Goal: Task Accomplishment & Management: Manage account settings

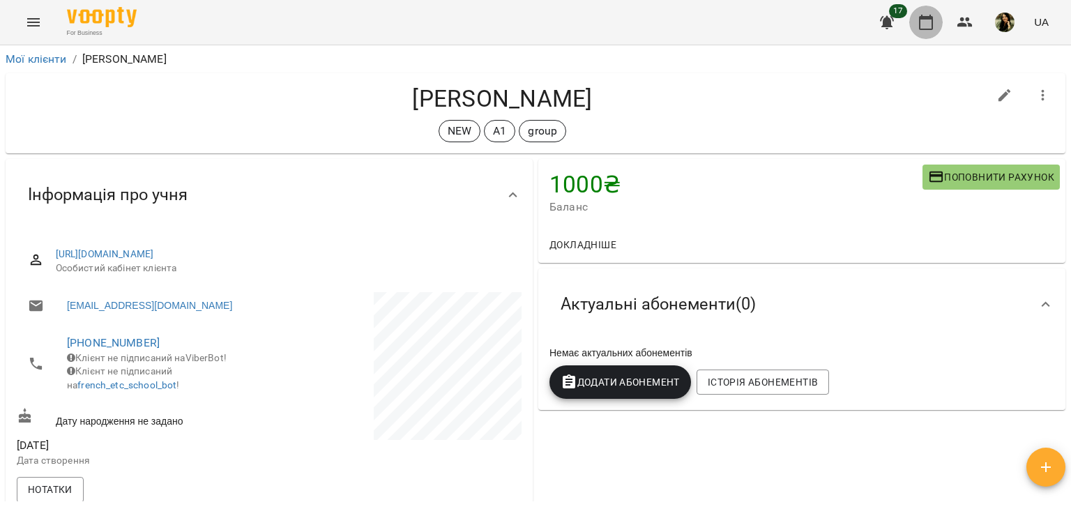
click at [929, 29] on icon "button" at bounding box center [926, 22] width 14 height 15
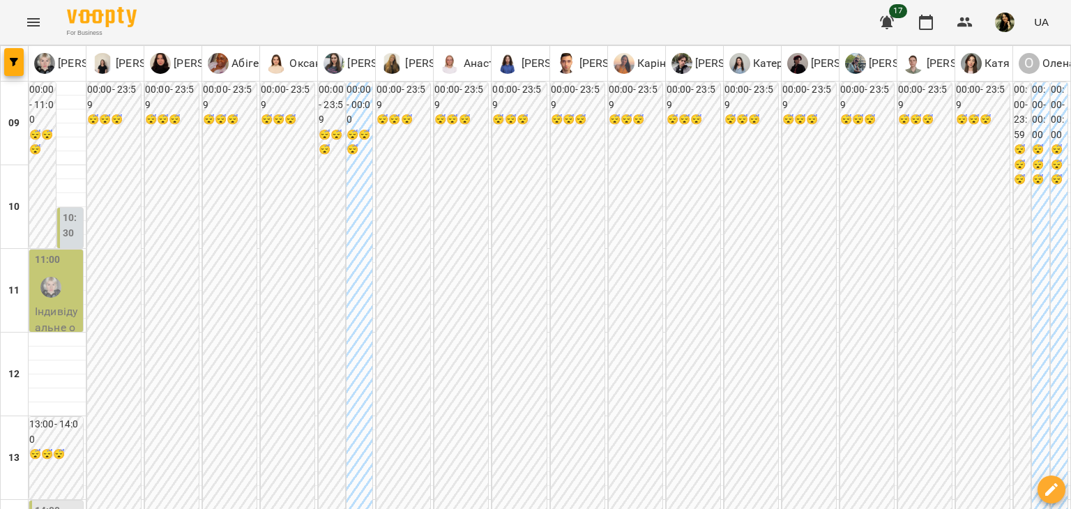
click at [75, 230] on label "10:30" at bounding box center [72, 226] width 18 height 30
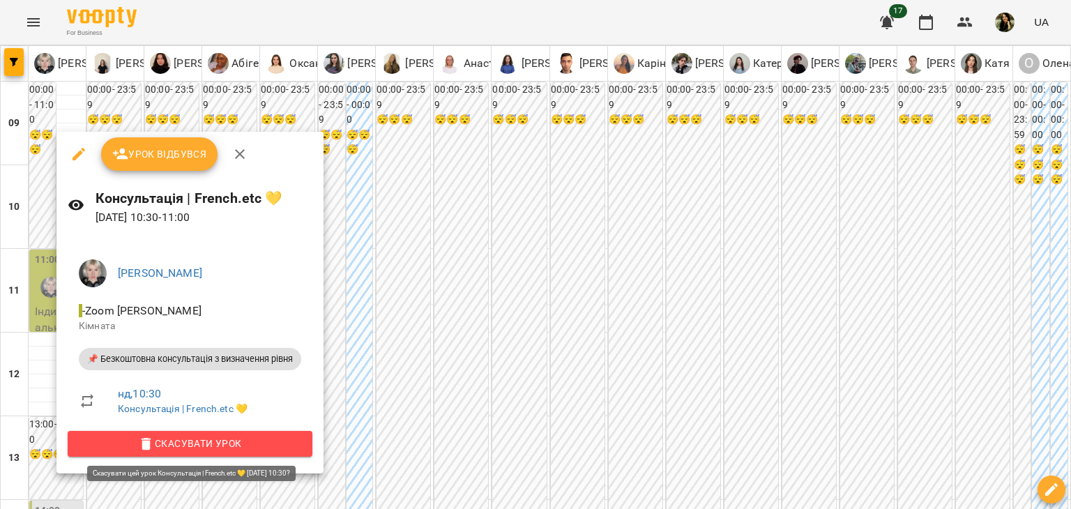
click at [179, 443] on span "Скасувати Урок" at bounding box center [190, 443] width 222 height 17
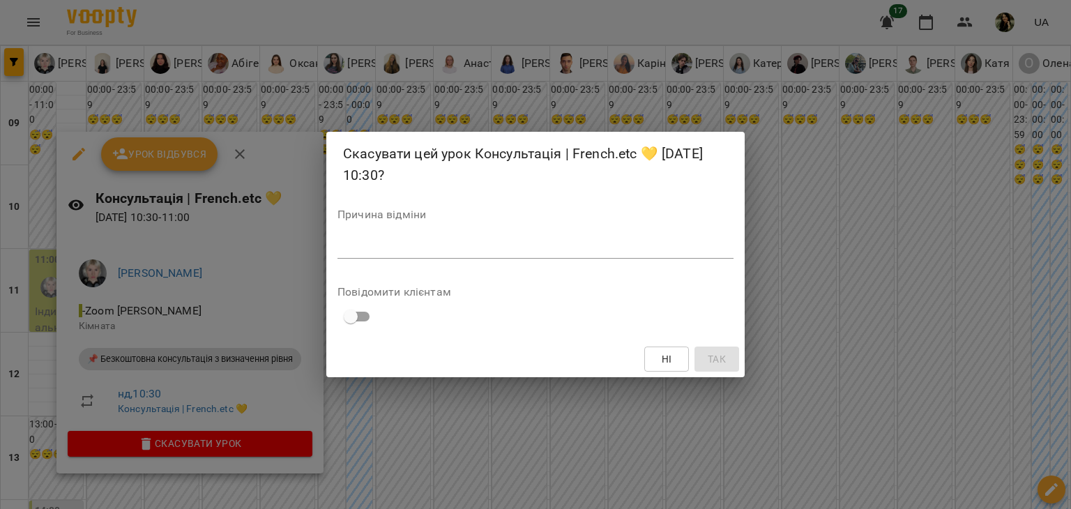
click at [377, 233] on div "Причина відміни *" at bounding box center [535, 237] width 396 height 56
click at [385, 243] on textarea at bounding box center [535, 247] width 396 height 13
click at [727, 360] on span "Так" at bounding box center [717, 359] width 22 height 17
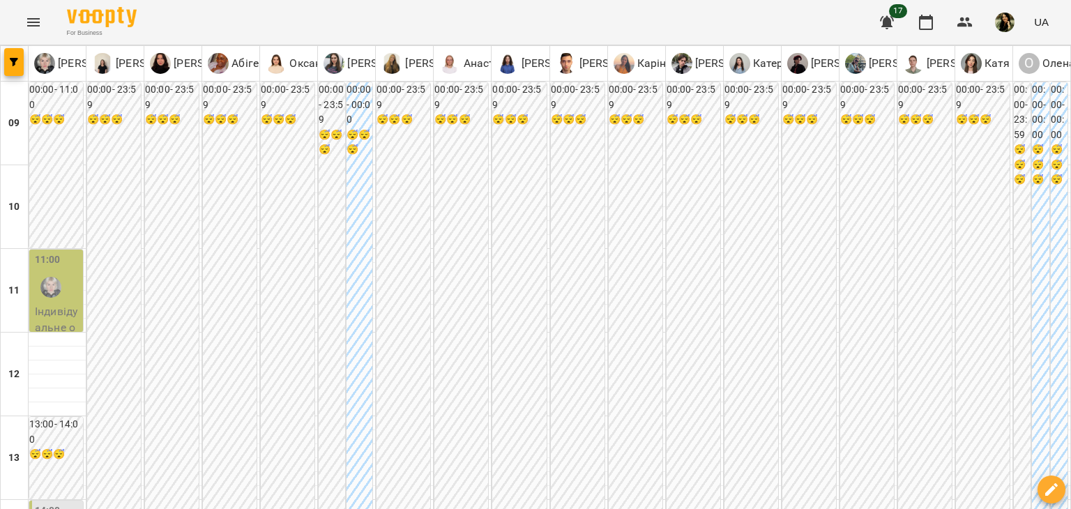
type input "**********"
